Goal: Check status

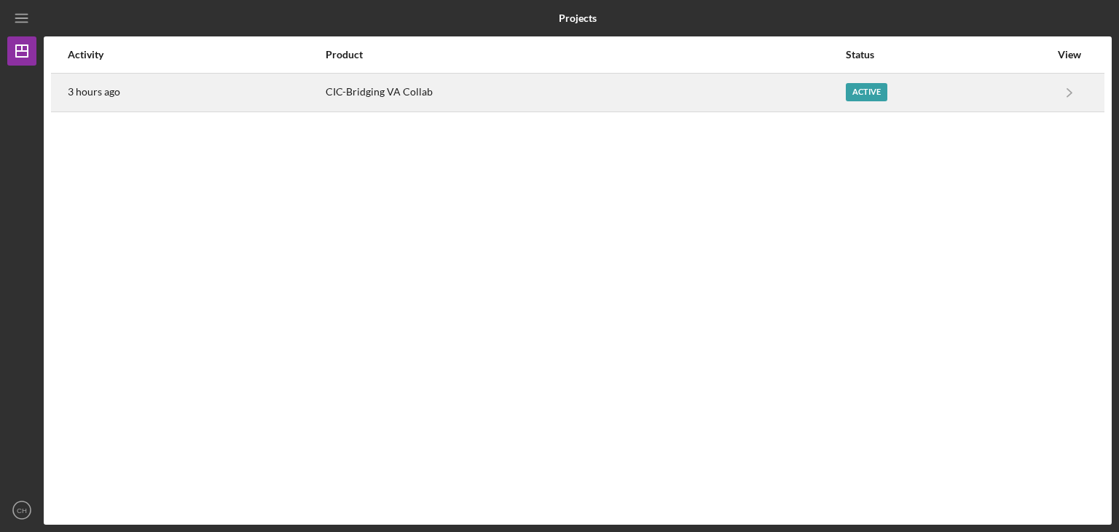
click at [368, 96] on div "CIC-Bridging VA Collab" at bounding box center [585, 92] width 518 height 36
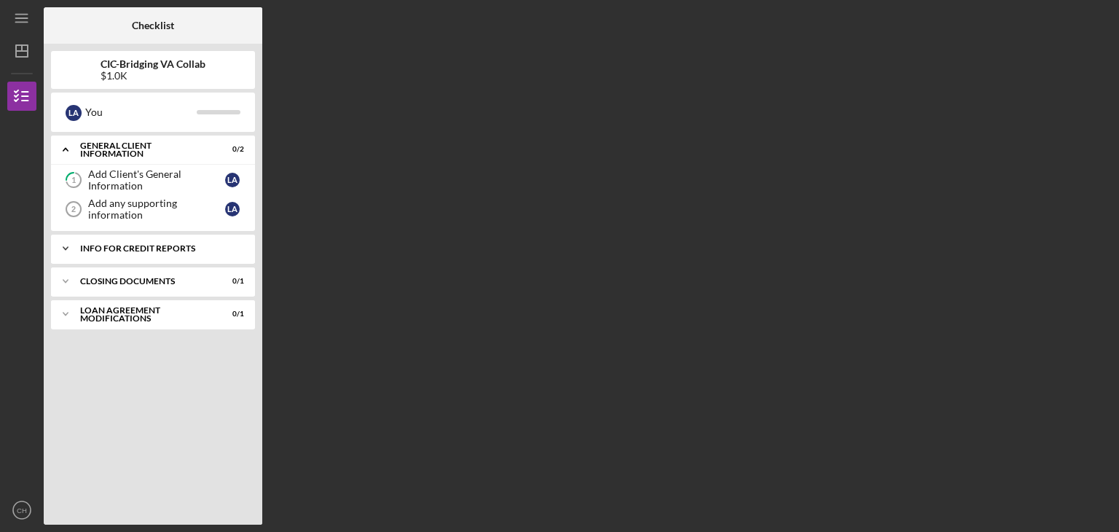
click at [131, 251] on div "Info for Credit Reports" at bounding box center [158, 248] width 157 height 9
